Goal: Register for event/course

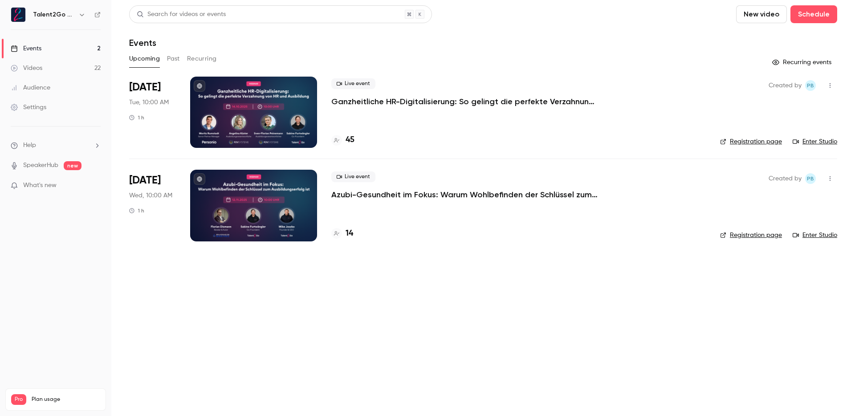
click at [43, 186] on span "What's new" at bounding box center [39, 185] width 33 height 9
click at [638, 47] on div at bounding box center [427, 208] width 855 height 416
click at [422, 116] on div "Live event Ganzheitliche HR-Digitalisierung: So gelingt die perfekte Verzahnung…" at bounding box center [518, 112] width 375 height 71
click at [347, 134] on h4 "46" at bounding box center [350, 140] width 9 height 12
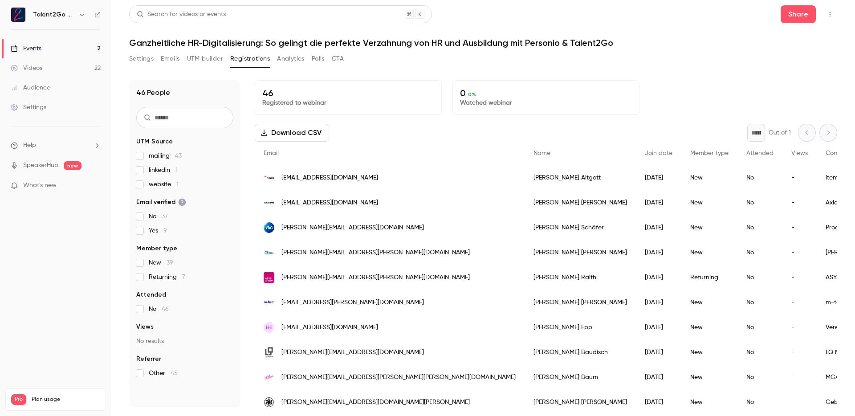
scroll to position [5, 0]
